Goal: Information Seeking & Learning: Learn about a topic

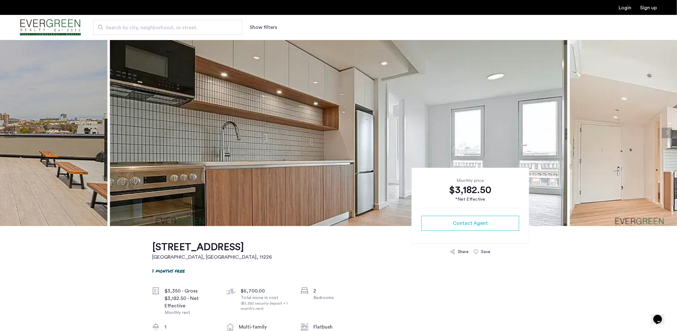
click at [419, 121] on img at bounding box center [338, 133] width 457 height 186
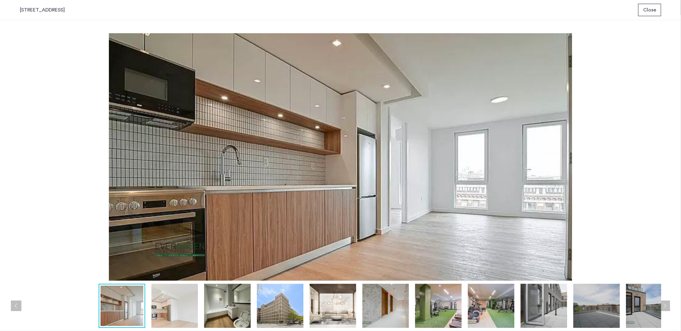
click at [168, 295] on img at bounding box center [174, 306] width 47 height 44
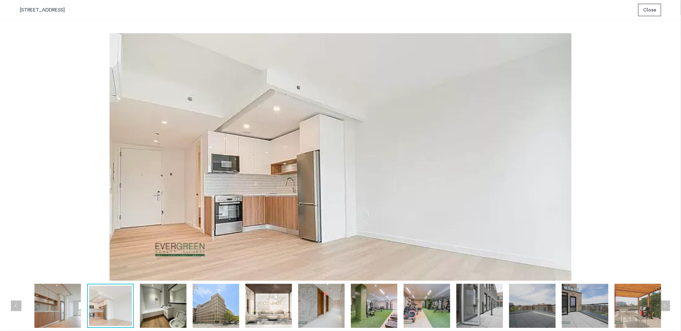
click at [164, 302] on img at bounding box center [163, 306] width 47 height 44
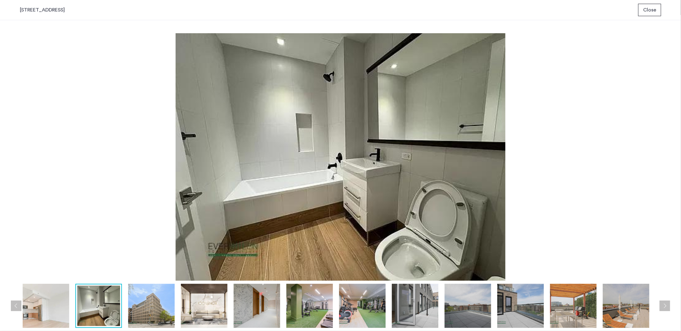
click at [208, 301] on img at bounding box center [204, 306] width 47 height 44
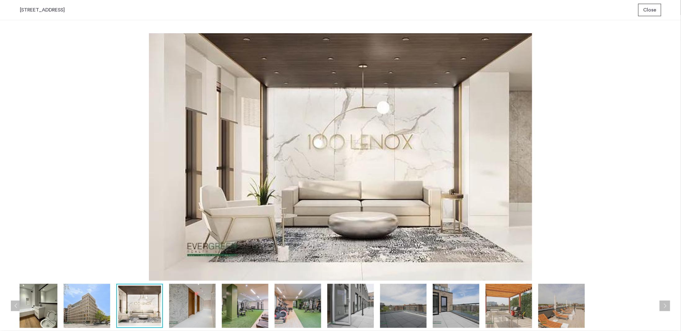
click at [245, 301] on img at bounding box center [245, 306] width 47 height 44
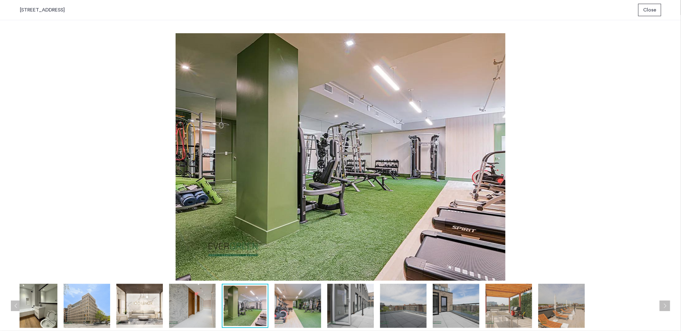
click at [295, 303] on img at bounding box center [298, 306] width 47 height 44
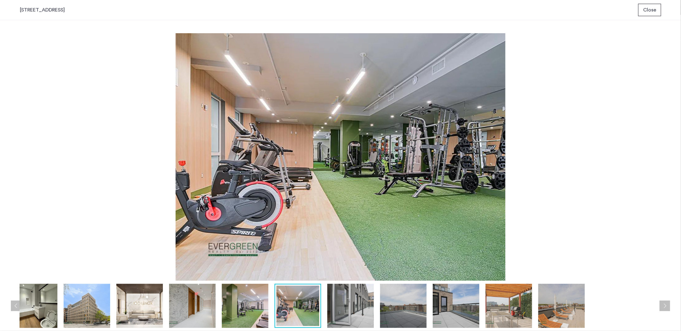
click at [342, 308] on img at bounding box center [350, 306] width 47 height 44
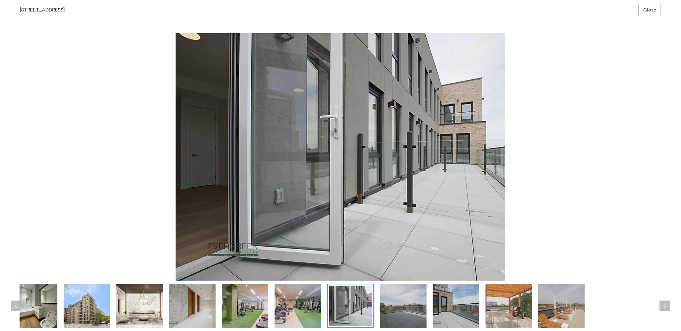
click at [394, 309] on img at bounding box center [403, 306] width 47 height 44
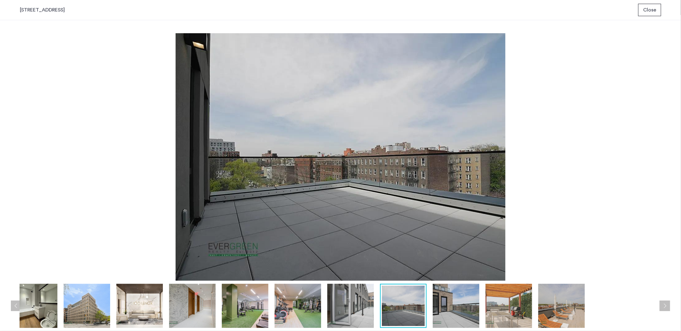
drag, startPoint x: 449, startPoint y: 313, endPoint x: 476, endPoint y: 312, distance: 26.7
click at [449, 313] on img at bounding box center [456, 306] width 47 height 44
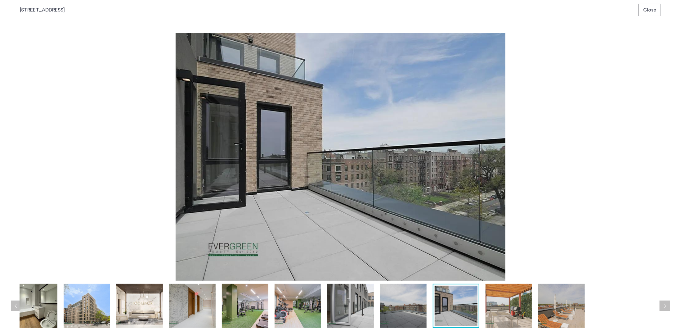
click at [487, 311] on img at bounding box center [509, 306] width 47 height 44
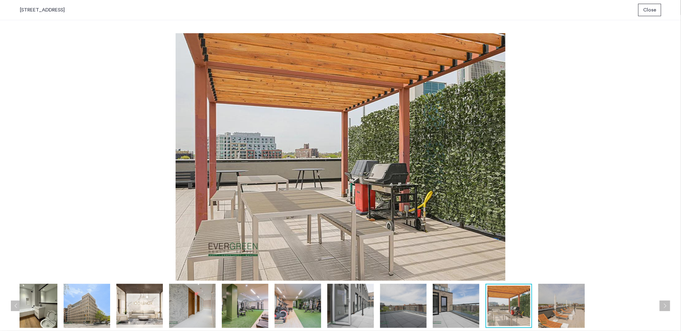
click at [644, 9] on span "Close" at bounding box center [649, 9] width 13 height 7
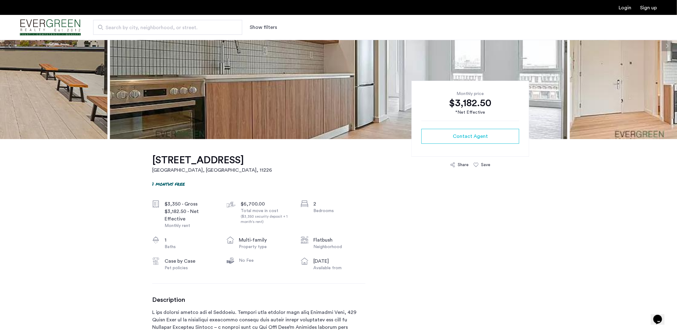
scroll to position [93, 0]
